Goal: Navigation & Orientation: Find specific page/section

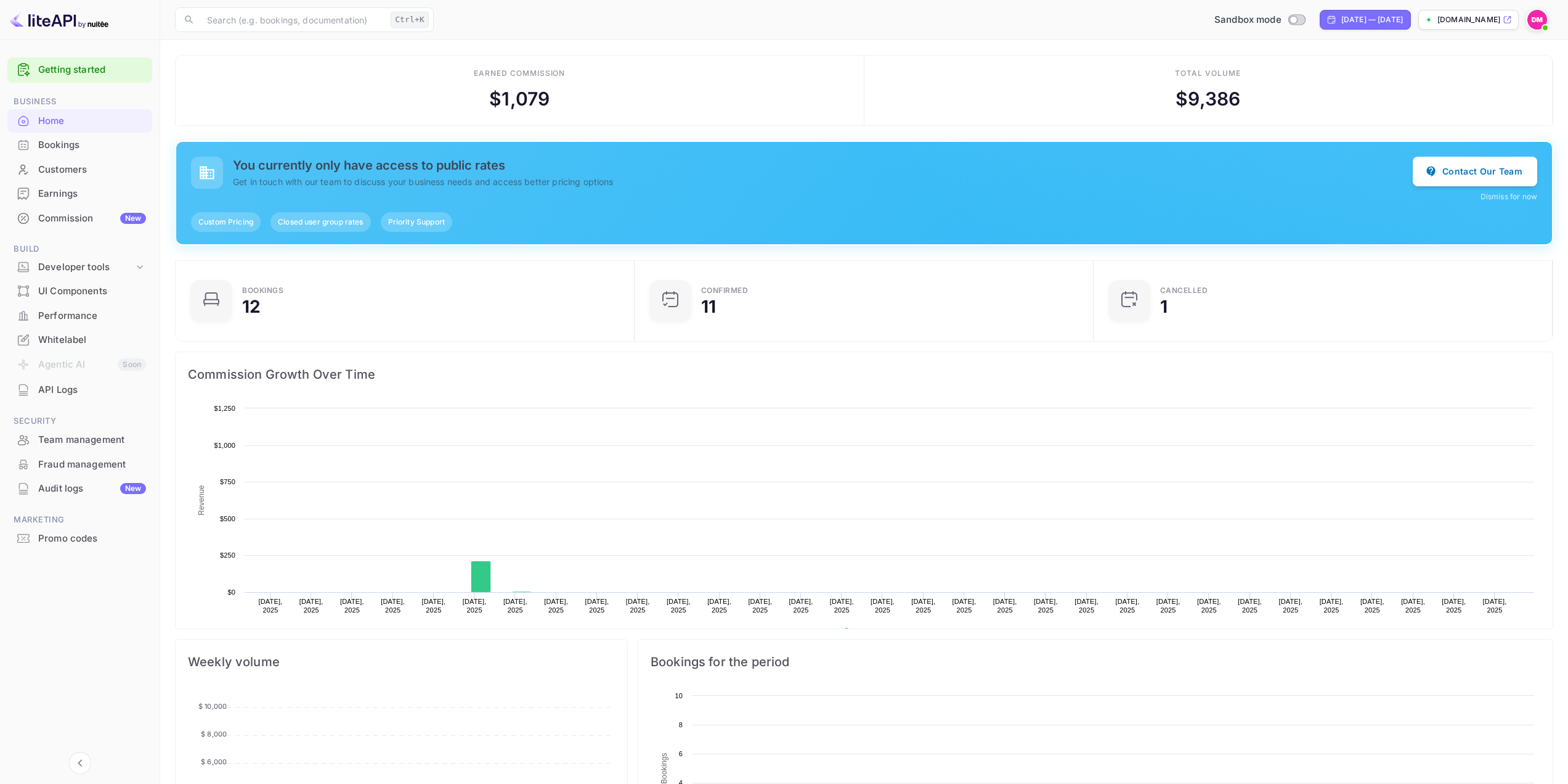
scroll to position [191, 442]
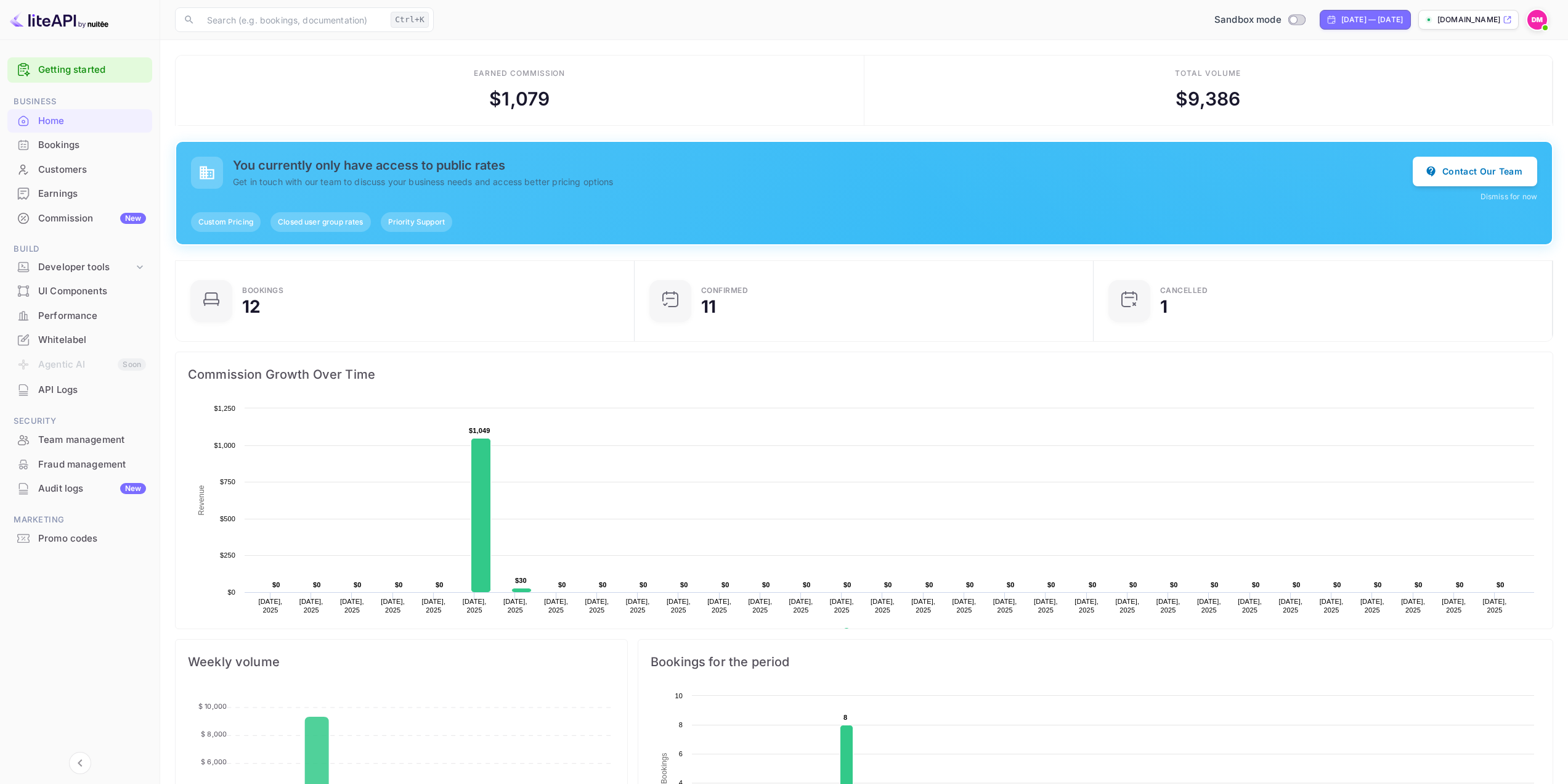
click at [96, 206] on li "Commission New" at bounding box center [80, 217] width 145 height 24
click at [98, 216] on div "Commission New" at bounding box center [92, 218] width 108 height 15
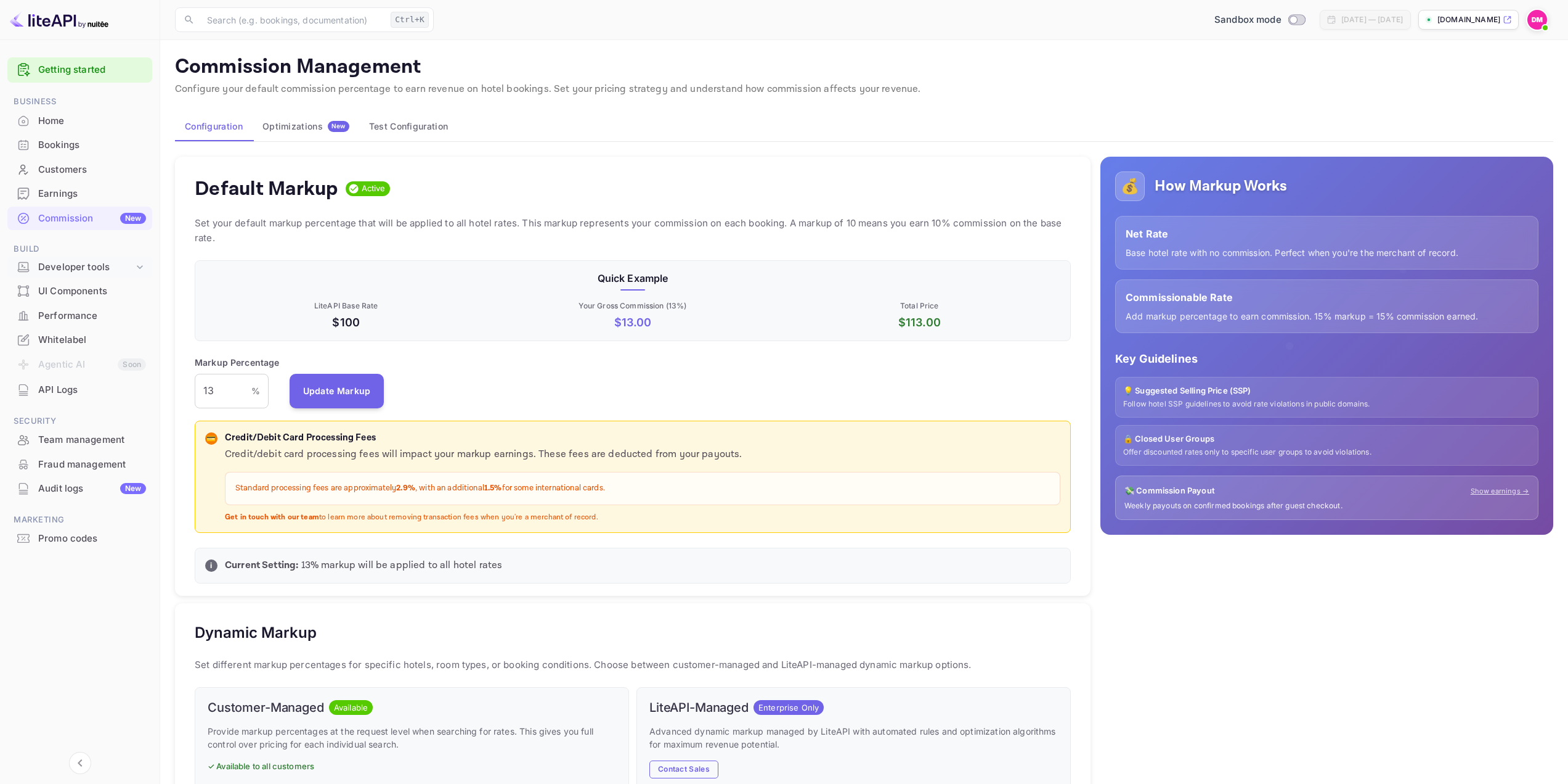
scroll to position [210, 867]
click at [92, 288] on div "UI Components" at bounding box center [92, 292] width 108 height 15
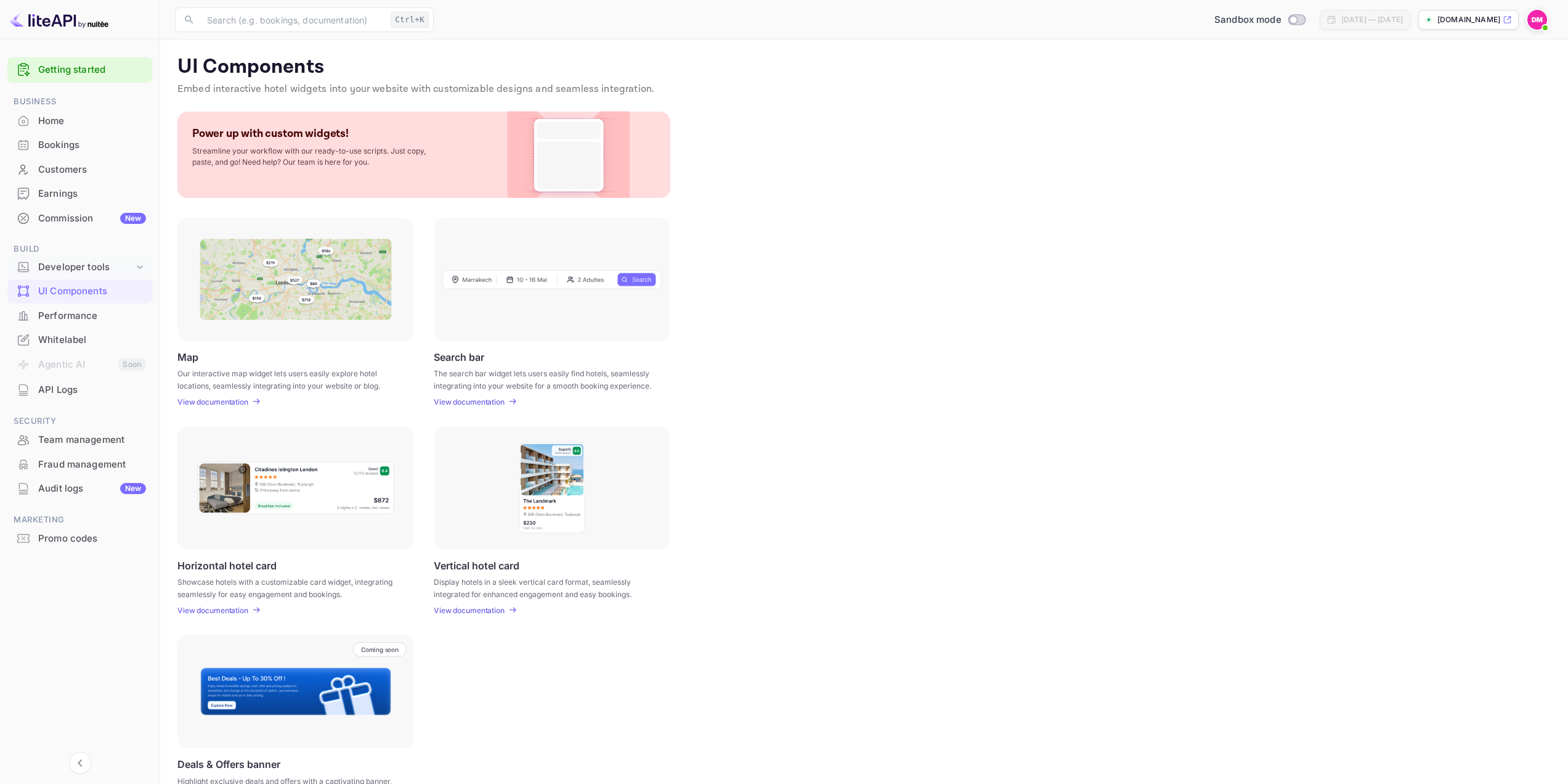
click at [78, 266] on div "Developer tools" at bounding box center [86, 267] width 96 height 15
click at [81, 211] on div "Commission New" at bounding box center [80, 218] width 145 height 24
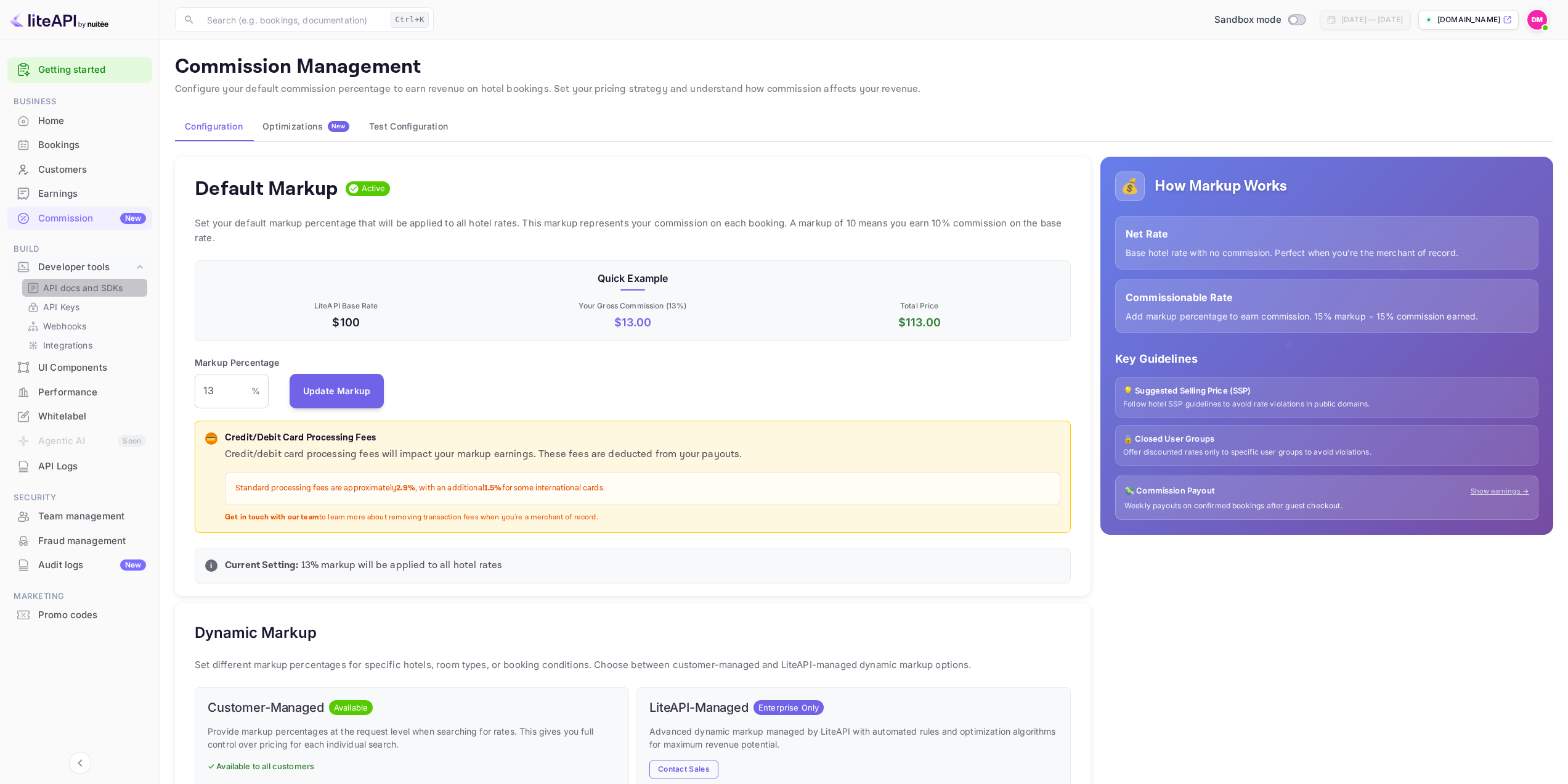
click at [84, 290] on p "API docs and SDKs" at bounding box center [83, 287] width 80 height 13
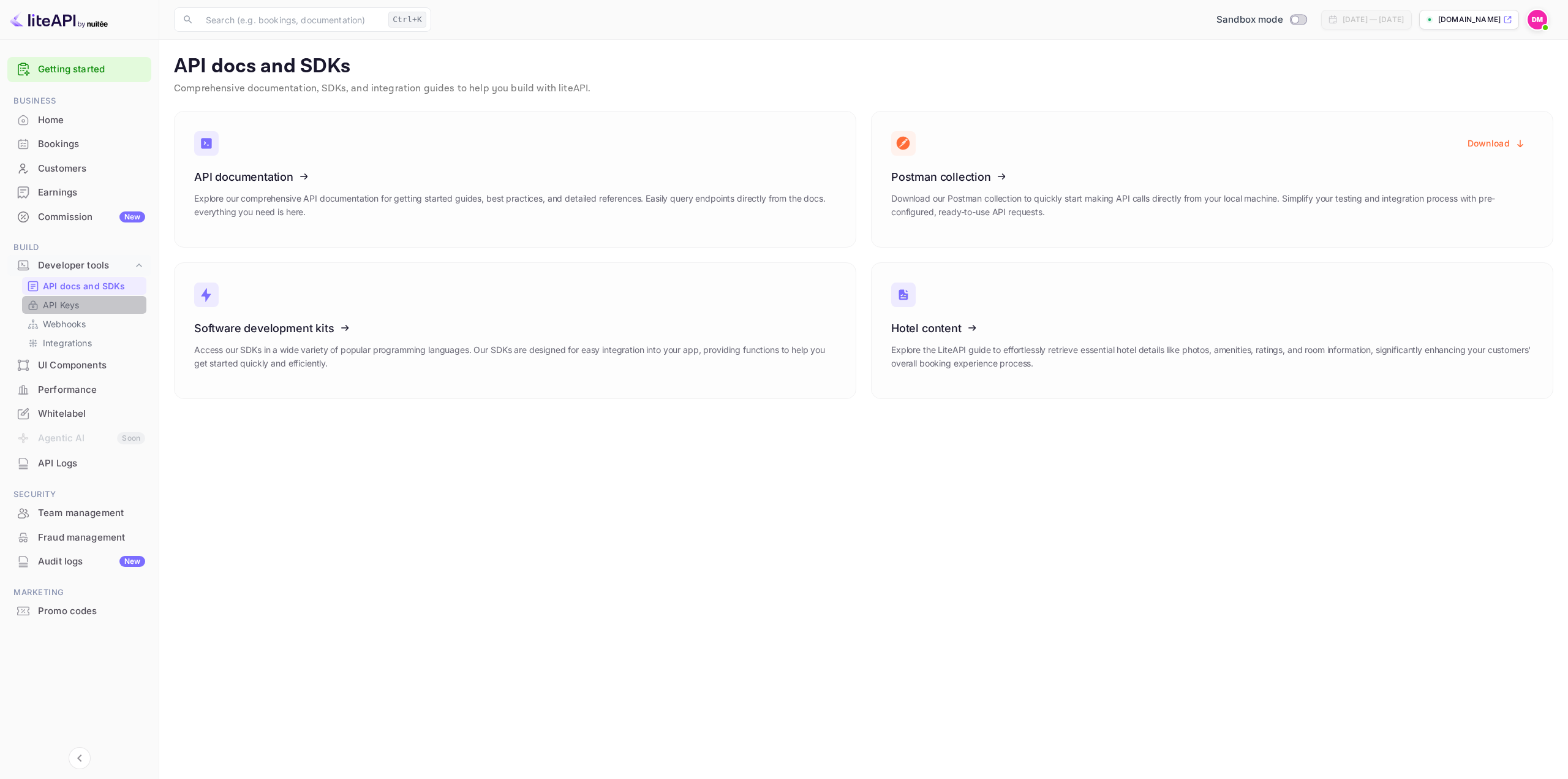
click at [78, 300] on p "API Keys" at bounding box center [60, 304] width 36 height 13
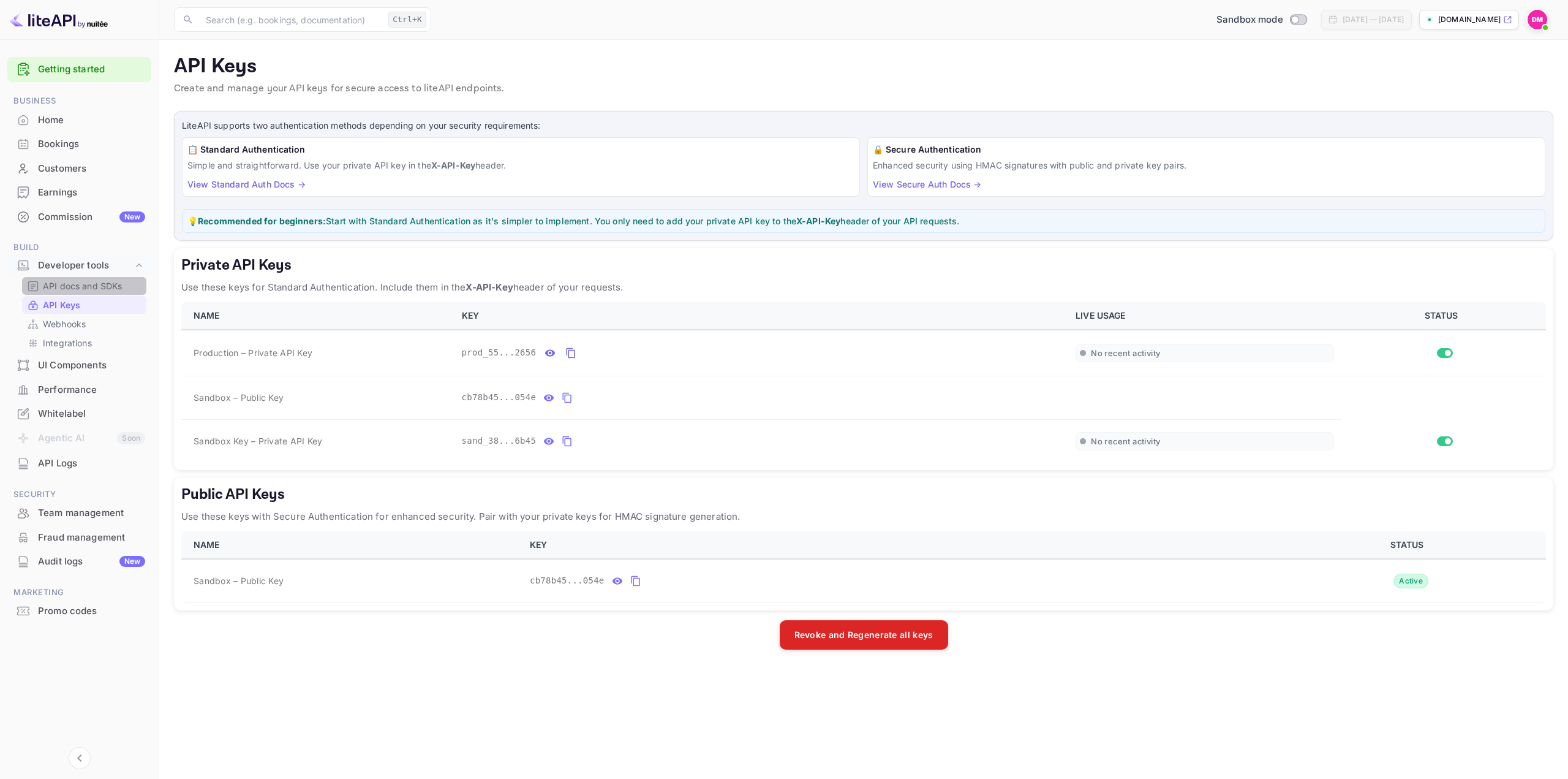
click at [75, 288] on p "API docs and SDKs" at bounding box center [82, 285] width 79 height 13
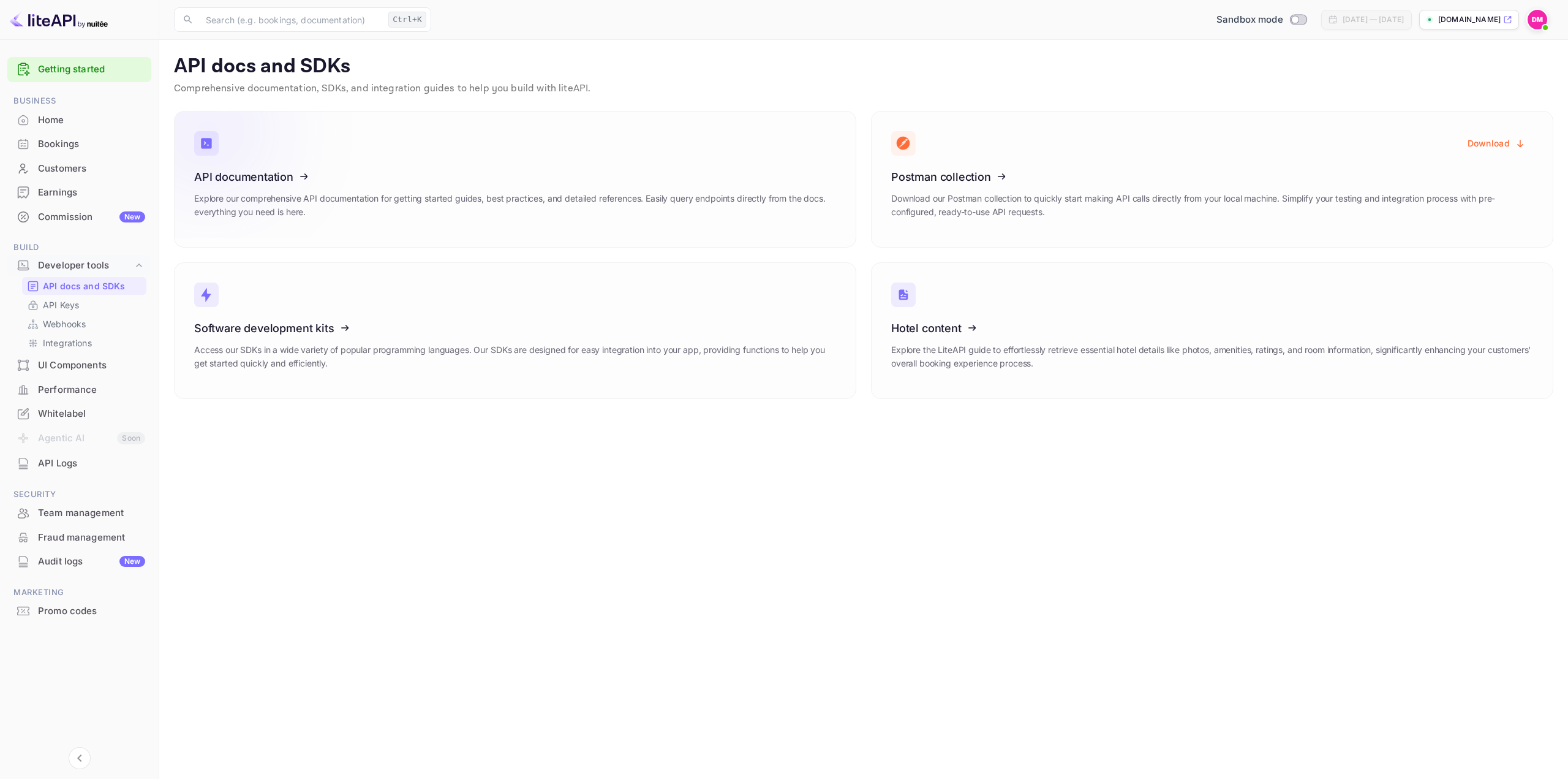
click at [294, 178] on icon at bounding box center [269, 174] width 191 height 126
